Goal: Task Accomplishment & Management: Use online tool/utility

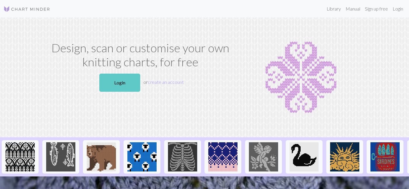
click at [115, 83] on link "Login" at bounding box center [119, 83] width 41 height 18
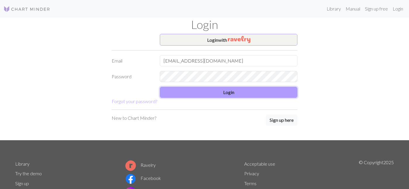
click at [220, 96] on button "Login" at bounding box center [229, 92] width 138 height 11
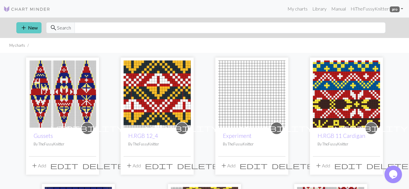
click at [31, 33] on button "add New" at bounding box center [28, 27] width 25 height 11
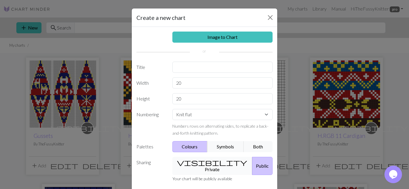
click at [194, 164] on span "visibility" at bounding box center [212, 162] width 70 height 8
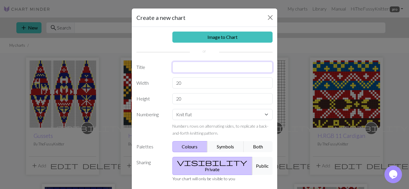
click at [188, 70] on input "text" at bounding box center [222, 67] width 101 height 11
type input "A.248.7"
click at [190, 87] on input "20" at bounding box center [222, 82] width 101 height 11
type input "2"
type input "40"
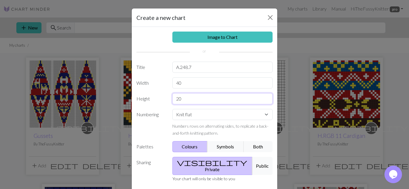
click at [194, 99] on input "20" at bounding box center [222, 98] width 101 height 11
type input "2"
type input "30"
select select "round"
click option "Knit in the round" at bounding box center [0, 0] width 0 height 0
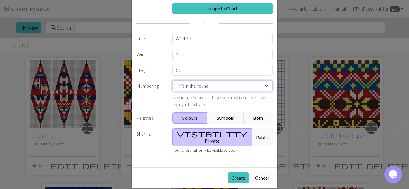
scroll to position [29, 0]
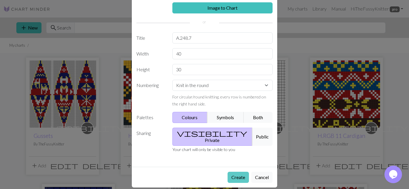
click at [234, 173] on button "Create" at bounding box center [238, 177] width 21 height 11
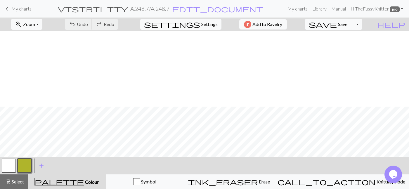
scroll to position [76, 0]
click at [29, 164] on button "button" at bounding box center [25, 166] width 14 height 14
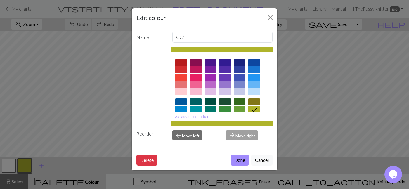
scroll to position [14, 0]
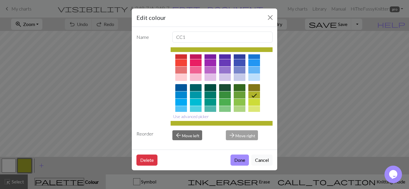
click at [189, 116] on button "Use advanced picker" at bounding box center [191, 116] width 41 height 9
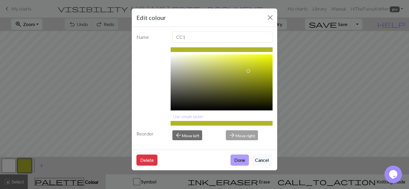
click at [238, 162] on button "Done" at bounding box center [240, 160] width 18 height 11
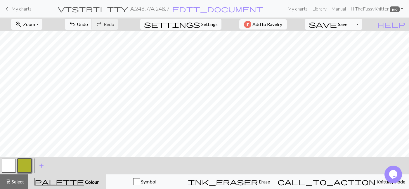
click at [24, 164] on button "button" at bounding box center [25, 166] width 14 height 14
click at [24, 164] on div "Edit colour Name CC1 #AFB42B hex Use simple picker Reorder arrow_back Move left…" at bounding box center [204, 94] width 409 height 189
click at [25, 170] on button "button" at bounding box center [25, 166] width 14 height 14
click at [25, 170] on div "Edit colour Name CC1 #AFB42B hex Use simple picker Reorder arrow_back Move left…" at bounding box center [204, 94] width 409 height 189
click at [25, 170] on button "button" at bounding box center [25, 166] width 14 height 14
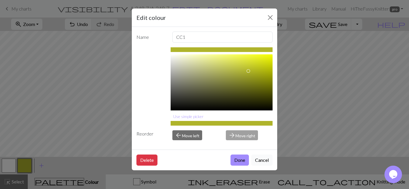
click at [261, 162] on button "Cancel" at bounding box center [261, 160] width 21 height 11
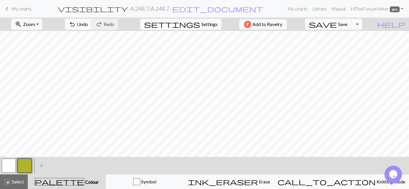
click at [27, 161] on button "button" at bounding box center [25, 166] width 14 height 14
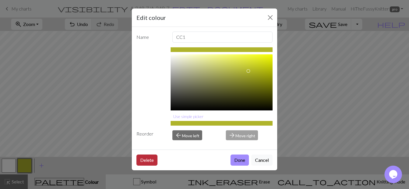
click at [156, 157] on button "Delete" at bounding box center [146, 160] width 21 height 11
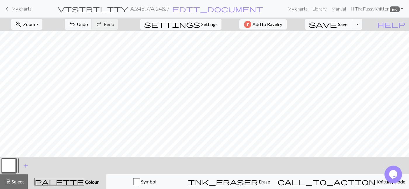
click at [3, 167] on button "button" at bounding box center [9, 166] width 14 height 14
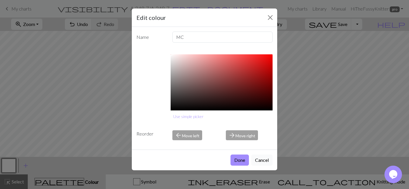
click at [262, 161] on button "Cancel" at bounding box center [261, 160] width 21 height 11
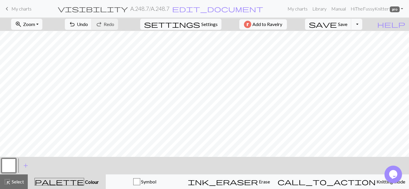
click at [13, 163] on button "button" at bounding box center [9, 166] width 14 height 14
click at [13, 163] on div "Edit colour Name MC #FFFFFF hex Use simple picker Reorder arrow_back Move left …" at bounding box center [204, 94] width 409 height 189
click at [8, 164] on button "button" at bounding box center [9, 166] width 14 height 14
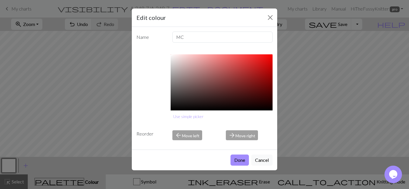
click at [150, 17] on h5 "Edit colour" at bounding box center [151, 17] width 30 height 9
click at [267, 16] on button "Close" at bounding box center [270, 17] width 9 height 9
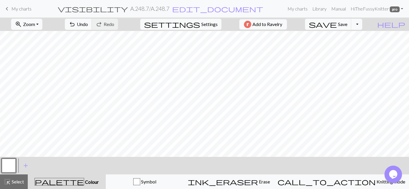
click at [10, 166] on button "button" at bounding box center [9, 166] width 14 height 14
click at [10, 166] on div "Edit colour Name MC #FFFFFF hex Use simple picker Reorder arrow_back Move left …" at bounding box center [204, 94] width 409 height 189
click at [9, 162] on button "button" at bounding box center [9, 166] width 14 height 14
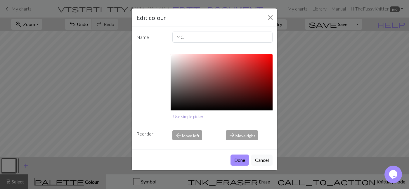
click at [182, 116] on button "Use simple picker" at bounding box center [189, 116] width 36 height 9
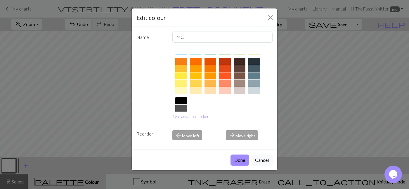
scroll to position [83, 0]
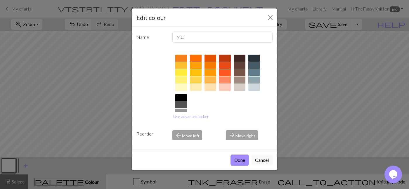
click at [181, 71] on div at bounding box center [181, 72] width 12 height 7
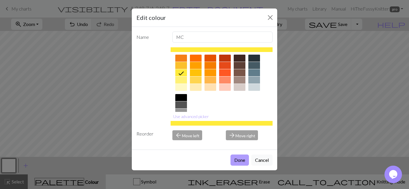
click at [241, 161] on button "Done" at bounding box center [240, 160] width 18 height 11
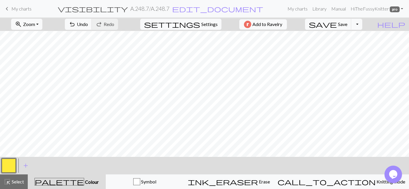
click at [10, 164] on button "button" at bounding box center [9, 166] width 14 height 14
click at [10, 164] on div "Edit colour Name MC Use advanced picker Reorder arrow_back Move left arrow_forw…" at bounding box center [204, 94] width 409 height 189
click at [9, 160] on button "button" at bounding box center [9, 166] width 14 height 14
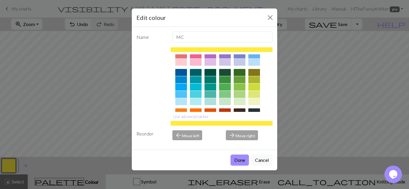
scroll to position [108, 0]
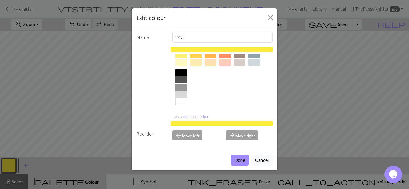
click at [181, 104] on div at bounding box center [181, 101] width 12 height 7
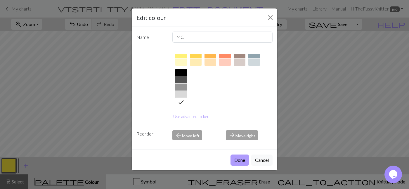
click at [237, 157] on button "Done" at bounding box center [240, 160] width 18 height 11
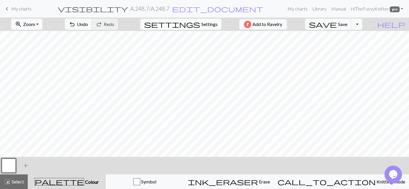
click at [27, 164] on span "add" at bounding box center [25, 166] width 7 height 8
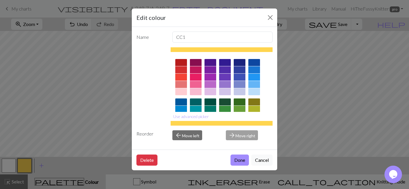
click at [70, 164] on div "Edit colour Name CC1 Use advanced picker Reorder arrow_back Move left arrow_for…" at bounding box center [204, 94] width 409 height 189
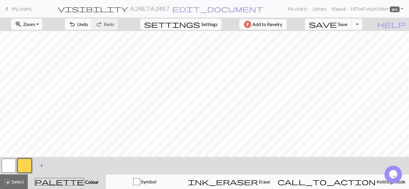
click at [41, 164] on span "add" at bounding box center [41, 166] width 7 height 8
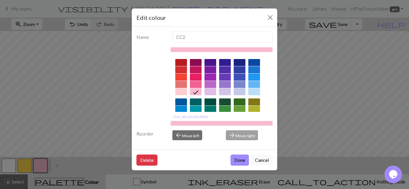
click at [44, 163] on div "Edit colour Name CC2 Use advanced picker Reorder arrow_back Move left arrow_for…" at bounding box center [204, 94] width 409 height 189
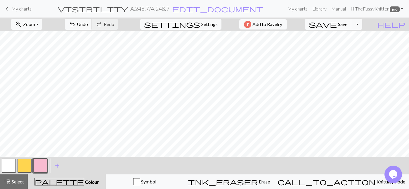
click at [44, 163] on button "button" at bounding box center [40, 166] width 14 height 14
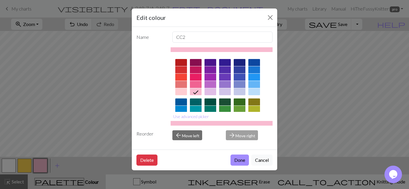
click at [182, 70] on div at bounding box center [181, 69] width 12 height 7
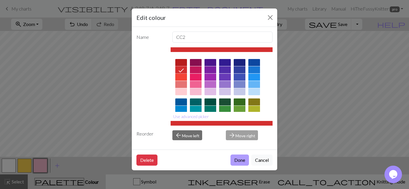
click at [242, 159] on button "Done" at bounding box center [240, 160] width 18 height 11
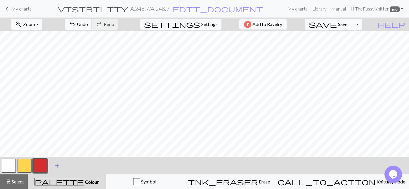
click at [58, 166] on span "add" at bounding box center [57, 166] width 7 height 8
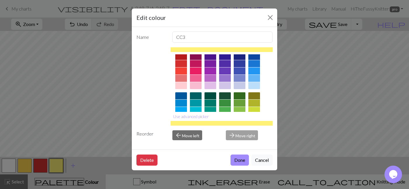
scroll to position [0, 0]
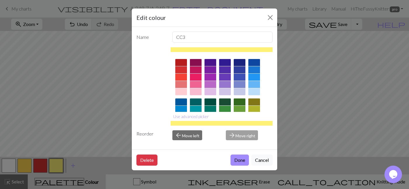
click at [242, 63] on div at bounding box center [240, 62] width 12 height 7
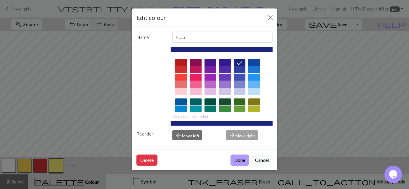
click at [238, 159] on button "Done" at bounding box center [240, 160] width 18 height 11
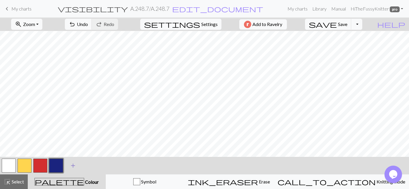
click at [75, 163] on span "add" at bounding box center [73, 166] width 7 height 8
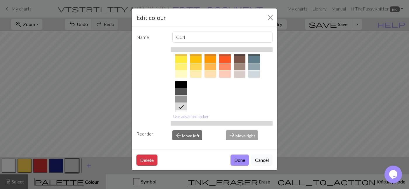
scroll to position [108, 0]
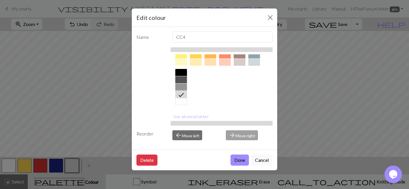
click at [183, 92] on icon at bounding box center [181, 94] width 7 height 7
click at [238, 156] on button "Done" at bounding box center [240, 160] width 18 height 11
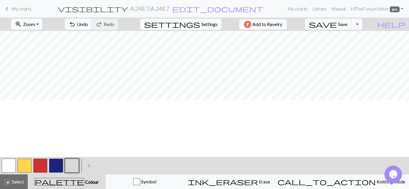
scroll to position [0, 0]
click at [61, 165] on button "button" at bounding box center [56, 166] width 14 height 14
click at [23, 166] on button "button" at bounding box center [25, 166] width 14 height 14
click at [57, 164] on button "button" at bounding box center [56, 166] width 14 height 14
click at [25, 165] on button "button" at bounding box center [25, 166] width 14 height 14
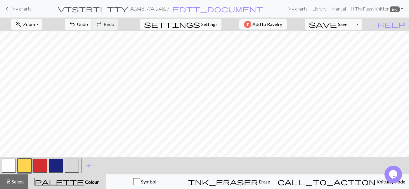
click at [57, 169] on button "button" at bounding box center [56, 166] width 14 height 14
click at [9, 166] on button "button" at bounding box center [9, 166] width 14 height 14
click at [56, 166] on button "button" at bounding box center [56, 166] width 14 height 14
click at [25, 166] on button "button" at bounding box center [25, 166] width 14 height 14
click at [58, 166] on button "button" at bounding box center [56, 166] width 14 height 14
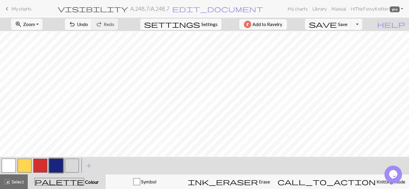
click at [110, 164] on div "< > add Add a colour" at bounding box center [204, 166] width 409 height 18
click at [26, 167] on button "button" at bounding box center [25, 166] width 14 height 14
click at [53, 164] on button "button" at bounding box center [56, 166] width 14 height 14
click at [41, 163] on button "button" at bounding box center [40, 166] width 14 height 14
click at [40, 165] on button "button" at bounding box center [40, 166] width 14 height 14
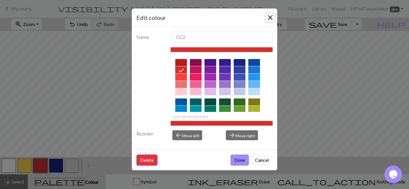
click at [272, 13] on button "Close" at bounding box center [270, 17] width 9 height 9
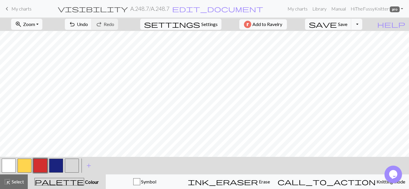
click at [54, 169] on button "button" at bounding box center [56, 166] width 14 height 14
click at [24, 165] on button "button" at bounding box center [25, 166] width 14 height 14
click at [55, 169] on button "button" at bounding box center [56, 166] width 14 height 14
click at [20, 164] on button "button" at bounding box center [25, 166] width 14 height 14
click at [40, 169] on button "button" at bounding box center [40, 166] width 14 height 14
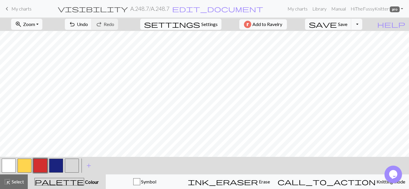
click at [213, 25] on span "Settings" at bounding box center [209, 24] width 16 height 7
select select "aran"
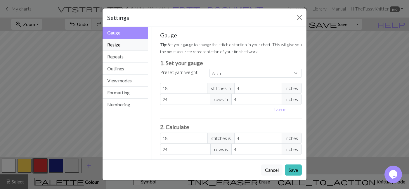
click at [132, 46] on button "Resize" at bounding box center [126, 45] width 46 height 12
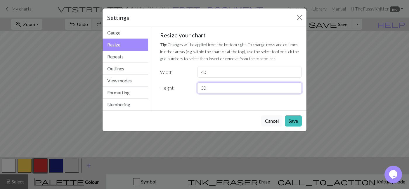
click at [214, 89] on input "30" at bounding box center [249, 87] width 105 height 11
type input "3"
type input "46"
click at [296, 121] on button "Save" at bounding box center [293, 120] width 17 height 11
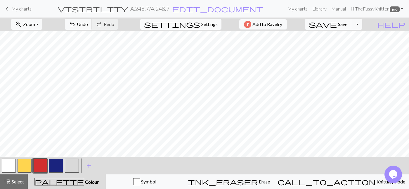
click at [193, 22] on span "settings" at bounding box center [172, 24] width 56 height 8
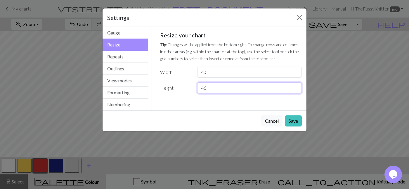
click at [219, 87] on input "46" at bounding box center [249, 87] width 105 height 11
click at [290, 124] on button "Save" at bounding box center [293, 120] width 17 height 11
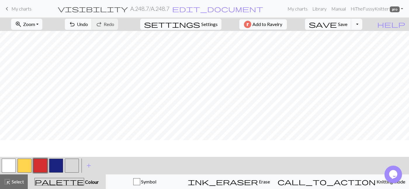
scroll to position [97, 0]
click at [9, 185] on span "highlight_alt" at bounding box center [7, 182] width 7 height 8
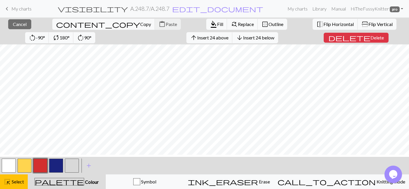
scroll to position [75, 0]
click at [243, 40] on span "Insert 18 below" at bounding box center [258, 38] width 31 height 6
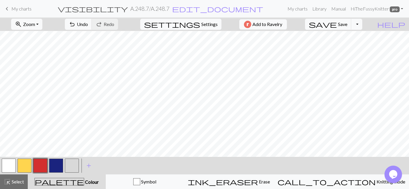
scroll to position [0, 0]
click at [76, 23] on span "undo" at bounding box center [72, 24] width 7 height 8
click at [12, 184] on span "Select" at bounding box center [17, 182] width 13 height 6
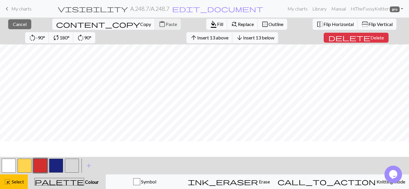
scroll to position [66, 0]
click at [140, 22] on span "Copy" at bounding box center [145, 24] width 11 height 6
click at [166, 24] on span "Paste" at bounding box center [171, 24] width 11 height 6
click at [12, 183] on span "Select" at bounding box center [17, 182] width 13 height 6
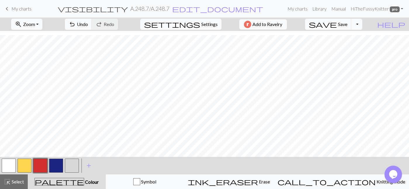
scroll to position [96, 0]
click at [55, 167] on button "button" at bounding box center [56, 166] width 14 height 14
click at [41, 164] on button "button" at bounding box center [40, 166] width 14 height 14
click at [8, 166] on button "button" at bounding box center [9, 166] width 14 height 14
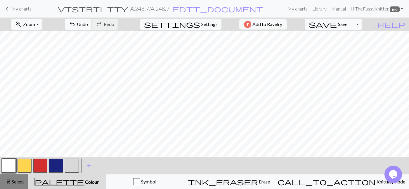
click at [11, 180] on span "highlight_alt" at bounding box center [7, 182] width 7 height 8
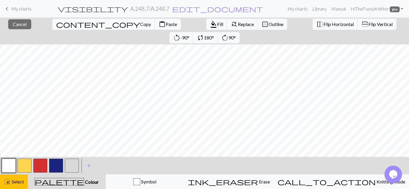
click at [6, 164] on button "button" at bounding box center [9, 166] width 14 height 14
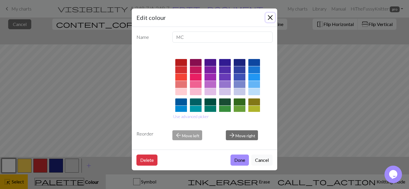
click at [272, 14] on button "Close" at bounding box center [270, 17] width 9 height 9
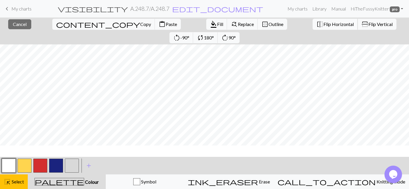
scroll to position [0, 0]
click at [210, 22] on span "format_color_fill" at bounding box center [213, 24] width 7 height 8
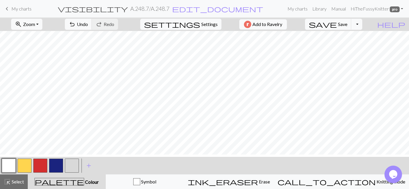
scroll to position [75, 0]
click at [44, 170] on button "button" at bounding box center [40, 166] width 14 height 14
click at [9, 166] on button "button" at bounding box center [9, 166] width 14 height 14
click at [45, 162] on button "button" at bounding box center [40, 166] width 14 height 14
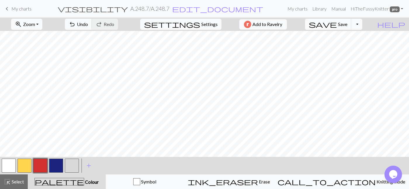
click at [56, 165] on button "button" at bounding box center [56, 166] width 14 height 14
click at [24, 165] on button "button" at bounding box center [25, 166] width 14 height 14
click at [27, 163] on button "button" at bounding box center [25, 166] width 14 height 14
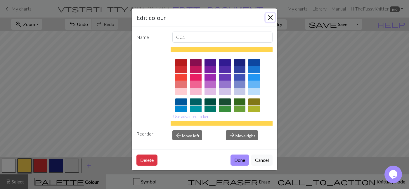
click at [272, 17] on button "Close" at bounding box center [270, 17] width 9 height 9
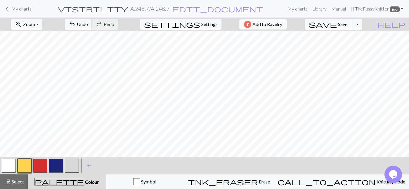
scroll to position [169, 0]
click at [53, 172] on button "button" at bounding box center [56, 166] width 14 height 14
click at [59, 165] on button "button" at bounding box center [56, 166] width 14 height 14
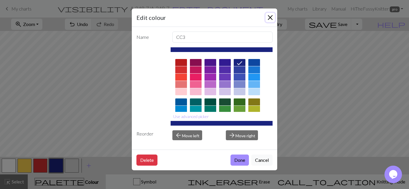
click at [268, 18] on button "Close" at bounding box center [270, 17] width 9 height 9
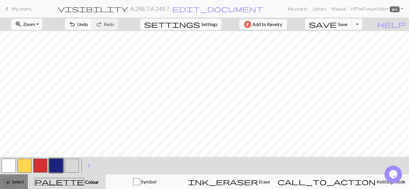
click at [25, 182] on button "highlight_alt Select Select" at bounding box center [14, 181] width 28 height 15
click at [15, 182] on span "Select" at bounding box center [17, 182] width 13 height 6
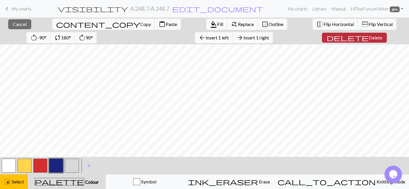
click at [369, 35] on span "Delete" at bounding box center [375, 38] width 13 height 6
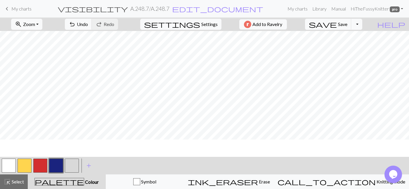
scroll to position [125, 0]
click at [10, 183] on span "highlight_alt" at bounding box center [7, 182] width 7 height 8
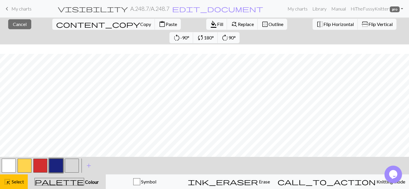
scroll to position [92, 0]
click at [140, 23] on span "Copy" at bounding box center [145, 24] width 11 height 6
click at [14, 186] on button "highlight_alt Select Select" at bounding box center [14, 181] width 28 height 15
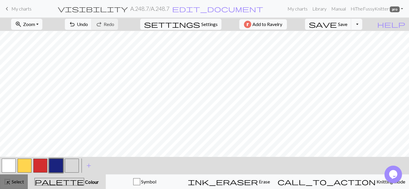
click at [13, 187] on button "highlight_alt Select Select" at bounding box center [14, 181] width 28 height 15
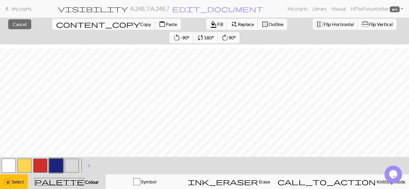
scroll to position [158, 0]
click at [166, 26] on span "Paste" at bounding box center [171, 24] width 11 height 6
click at [14, 181] on span "Select" at bounding box center [17, 182] width 13 height 6
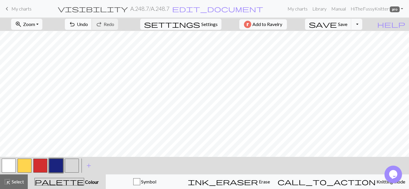
click at [88, 25] on span "Undo" at bounding box center [82, 24] width 11 height 6
click at [18, 182] on span "Select" at bounding box center [17, 182] width 13 height 6
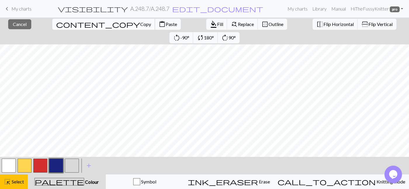
click at [140, 24] on span "Copy" at bounding box center [145, 24] width 11 height 6
click at [12, 182] on span "Select" at bounding box center [17, 182] width 13 height 6
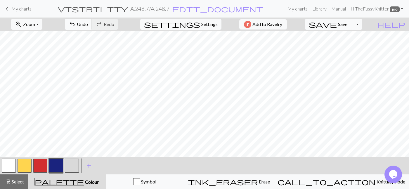
click at [88, 26] on span "Undo" at bounding box center [82, 24] width 11 height 6
click at [11, 186] on button "highlight_alt Select Select" at bounding box center [14, 181] width 28 height 15
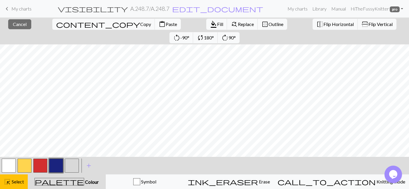
click at [166, 25] on span "Paste" at bounding box center [171, 24] width 11 height 6
click at [14, 185] on button "highlight_alt Select Select" at bounding box center [14, 181] width 28 height 15
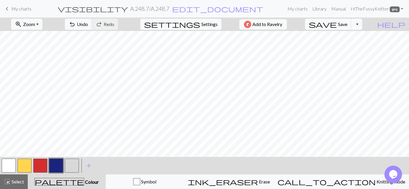
scroll to position [142, 0]
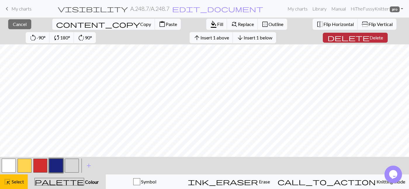
click at [370, 38] on span "Delete" at bounding box center [376, 38] width 13 height 6
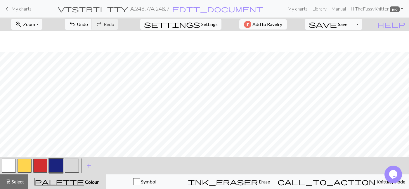
scroll to position [163, 0]
click at [11, 168] on button "button" at bounding box center [9, 166] width 14 height 14
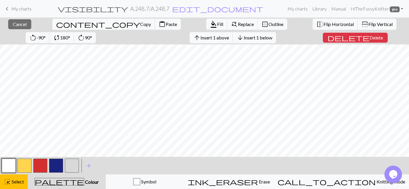
click at [325, 43] on div "close Cancel content_copy Copy content_paste Paste format_color_fill Fill find_…" at bounding box center [204, 31] width 409 height 27
click at [370, 40] on span "Delete" at bounding box center [376, 38] width 13 height 6
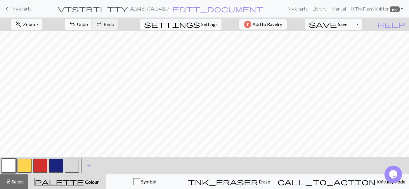
click at [62, 168] on button "button" at bounding box center [56, 166] width 14 height 14
click at [26, 164] on button "button" at bounding box center [25, 166] width 14 height 14
click at [41, 166] on button "button" at bounding box center [40, 166] width 14 height 14
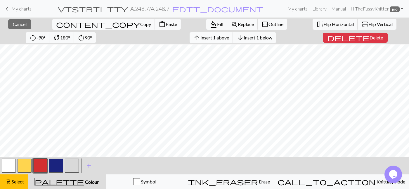
click at [200, 36] on span "Insert 1 above" at bounding box center [214, 38] width 29 height 6
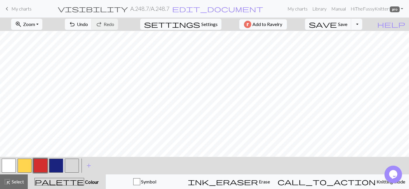
scroll to position [157, 0]
click at [37, 168] on button "button" at bounding box center [40, 166] width 14 height 14
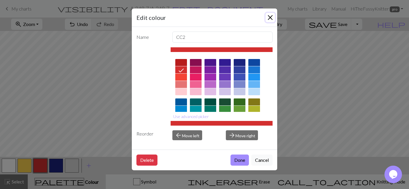
click at [271, 16] on button "Close" at bounding box center [270, 17] width 9 height 9
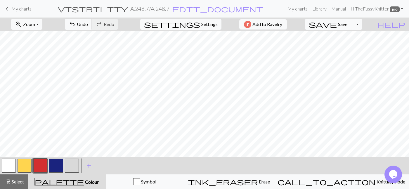
click at [26, 167] on button "button" at bounding box center [25, 166] width 14 height 14
click at [37, 169] on button "button" at bounding box center [40, 166] width 14 height 14
click at [347, 26] on span "Save" at bounding box center [342, 24] width 9 height 6
